Goal: Information Seeking & Learning: Learn about a topic

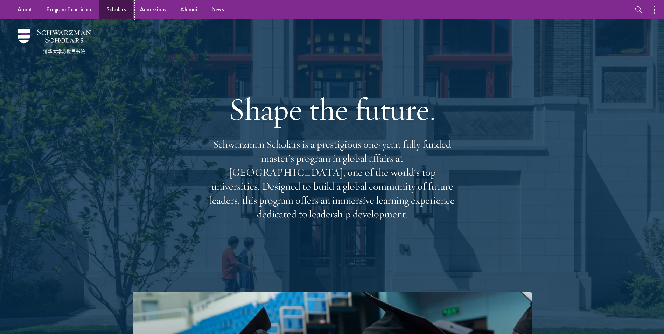
click at [103, 10] on link "Scholars" at bounding box center [116, 9] width 34 height 19
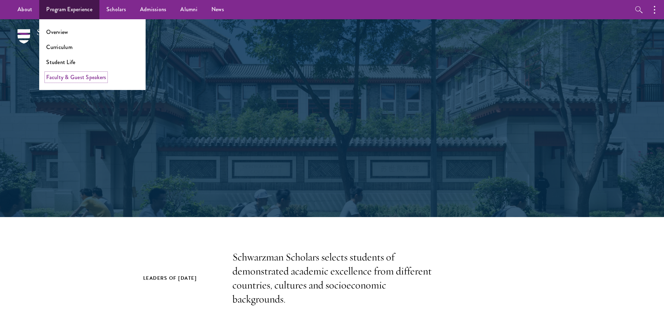
click at [75, 79] on link "Faculty & Guest Speakers" at bounding box center [76, 77] width 60 height 8
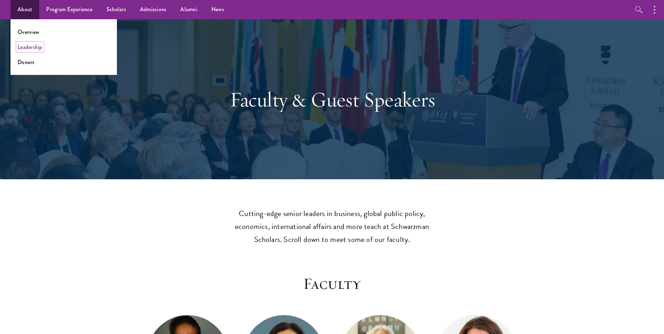
click at [30, 49] on link "Leadership" at bounding box center [30, 47] width 25 height 8
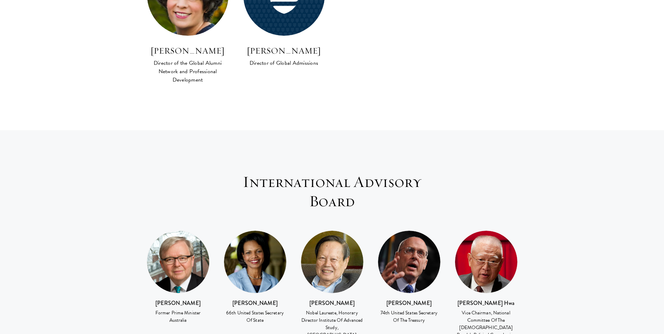
scroll to position [911, 0]
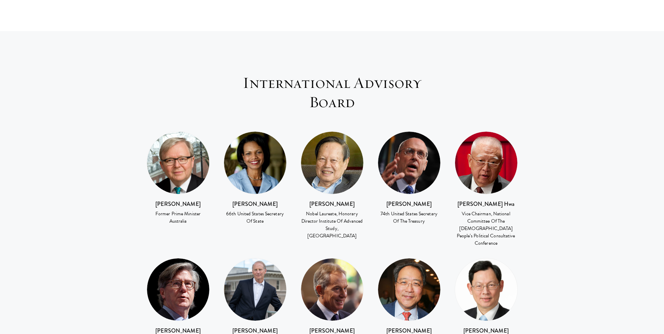
click at [174, 327] on h3 "[PERSON_NAME]" at bounding box center [178, 331] width 63 height 8
copy div "[PERSON_NAME]"
